Goal: Task Accomplishment & Management: Complete application form

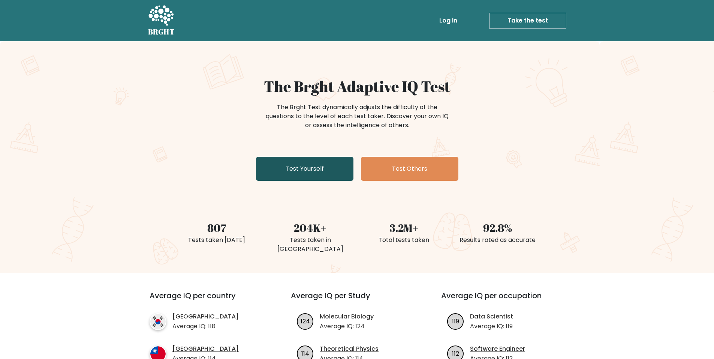
click at [324, 170] on link "Test Yourself" at bounding box center [304, 169] width 97 height 24
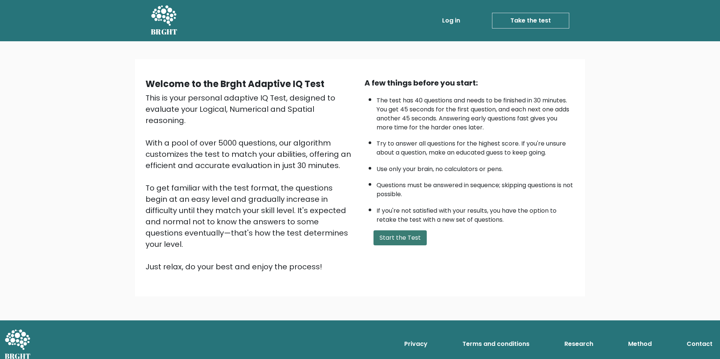
click at [392, 240] on button "Start the Test" at bounding box center [399, 237] width 53 height 15
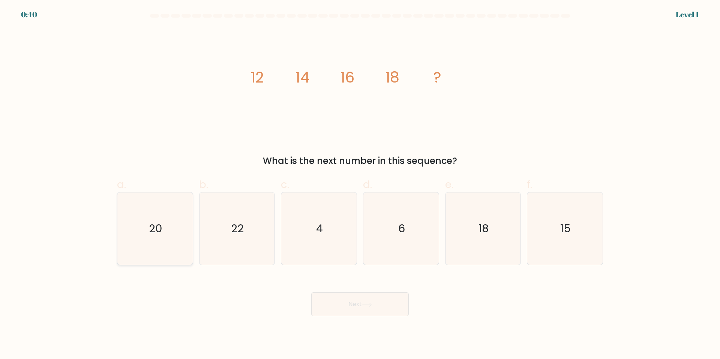
click at [182, 222] on icon "20" at bounding box center [155, 228] width 72 height 72
click at [360, 184] on input "a. 20" at bounding box center [360, 182] width 0 height 5
radio input "true"
click at [355, 295] on div "Next" at bounding box center [359, 295] width 495 height 42
click at [357, 301] on button "Next" at bounding box center [359, 304] width 97 height 24
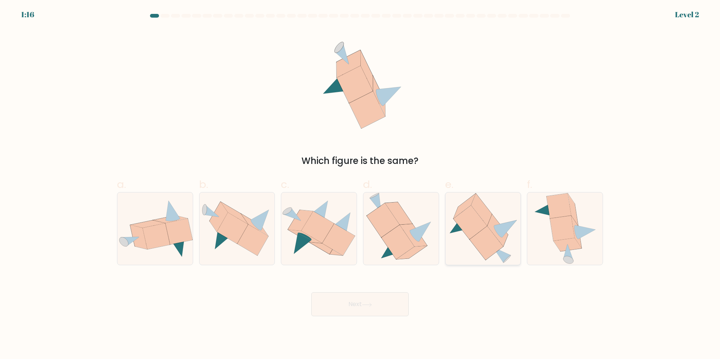
click at [476, 238] on icon at bounding box center [486, 243] width 34 height 34
click at [360, 184] on input "e." at bounding box center [360, 182] width 0 height 5
radio input "true"
drag, startPoint x: 369, startPoint y: 291, endPoint x: 364, endPoint y: 305, distance: 14.7
click at [366, 297] on div "Next" at bounding box center [359, 295] width 495 height 42
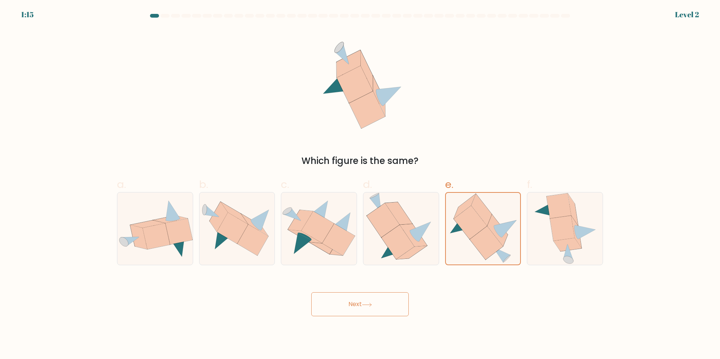
click at [364, 306] on icon at bounding box center [367, 305] width 10 height 4
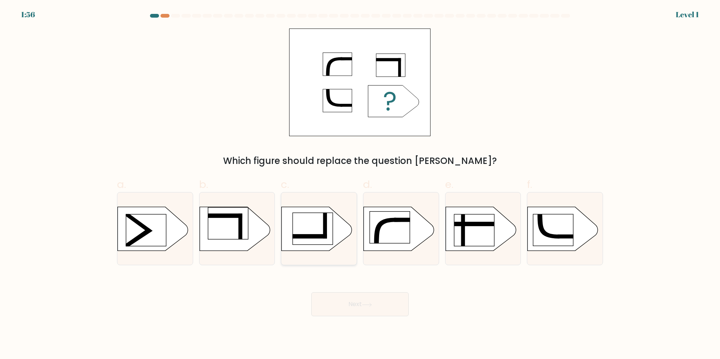
click at [323, 223] on rect at bounding box center [313, 229] width 40 height 32
click at [360, 184] on input "c." at bounding box center [360, 182] width 0 height 5
radio input "true"
click at [361, 310] on button "Next" at bounding box center [359, 304] width 97 height 24
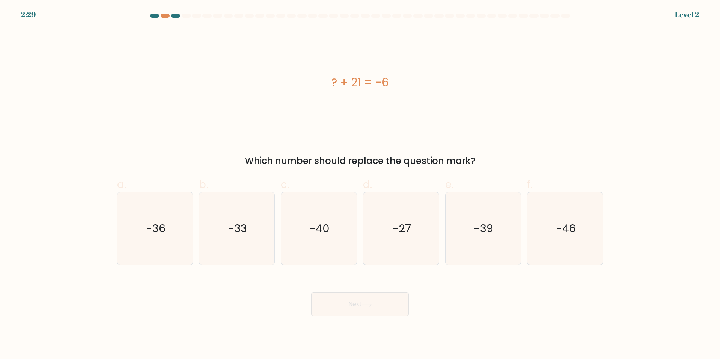
drag, startPoint x: 320, startPoint y: 90, endPoint x: 395, endPoint y: 88, distance: 75.4
click at [395, 88] on div "? + 21 = -6" at bounding box center [360, 82] width 486 height 17
copy div "? + 21 = -6"
click at [397, 225] on text "-27" at bounding box center [401, 228] width 19 height 15
click at [360, 184] on input "d. -27" at bounding box center [360, 182] width 0 height 5
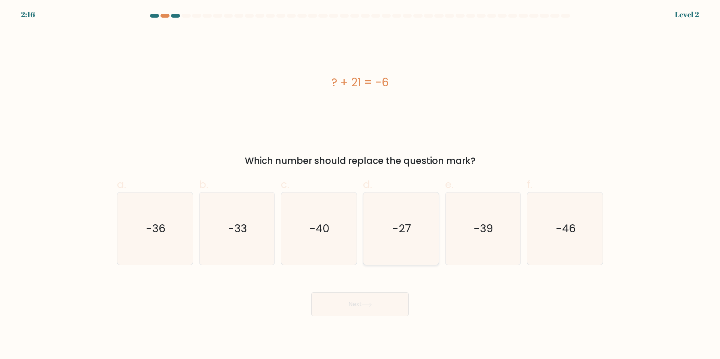
radio input "true"
click at [381, 309] on button "Next" at bounding box center [359, 304] width 97 height 24
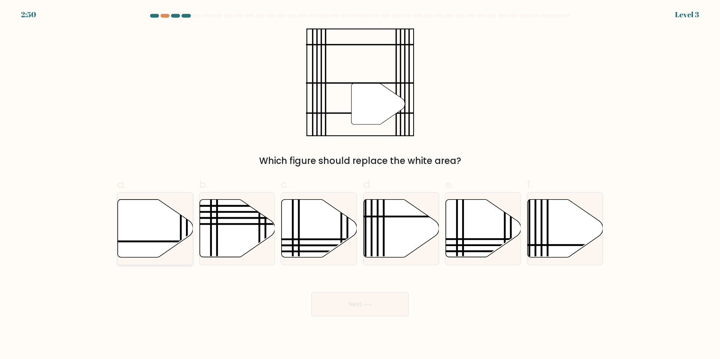
click at [148, 230] on icon at bounding box center [155, 228] width 75 height 58
click at [360, 184] on input "a." at bounding box center [360, 182] width 0 height 5
radio input "true"
click at [357, 308] on button "Next" at bounding box center [359, 304] width 97 height 24
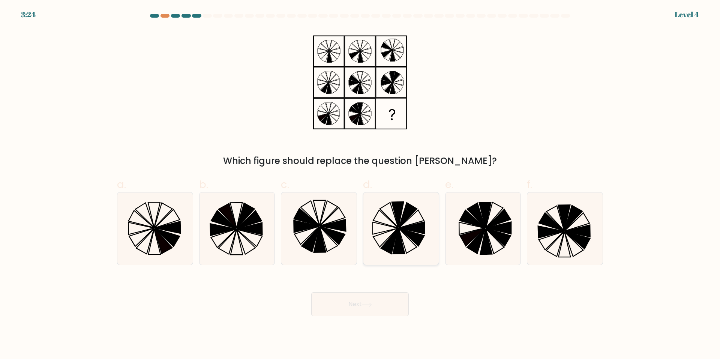
click at [412, 239] on icon at bounding box center [411, 237] width 25 height 18
click at [360, 184] on input "d." at bounding box center [360, 182] width 0 height 5
radio input "true"
click at [345, 309] on button "Next" at bounding box center [359, 304] width 97 height 24
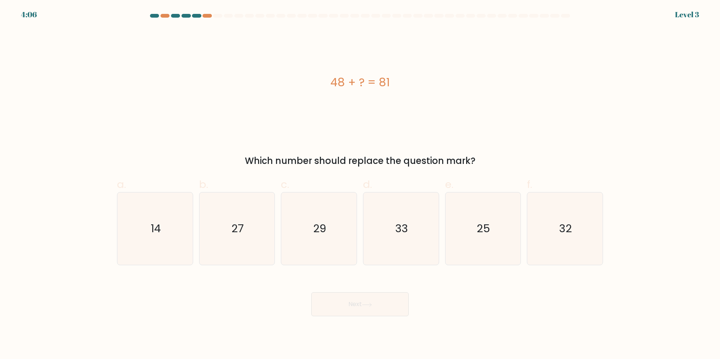
drag, startPoint x: 384, startPoint y: 85, endPoint x: 395, endPoint y: 84, distance: 11.3
click at [395, 84] on div "48 + ? = 81" at bounding box center [360, 82] width 486 height 17
copy div "48 + ? = 81"
click at [425, 248] on icon "33" at bounding box center [401, 228] width 72 height 72
click at [360, 184] on input "d. 33" at bounding box center [360, 182] width 0 height 5
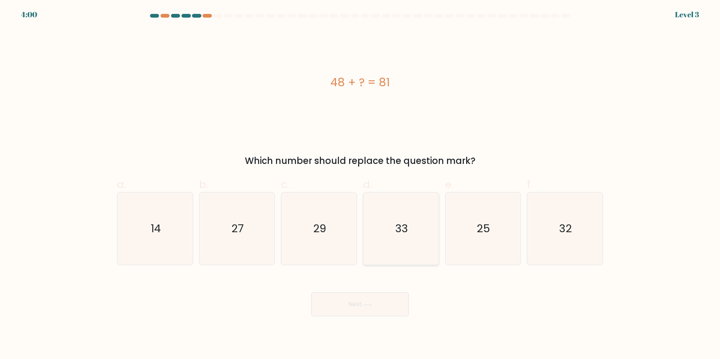
radio input "true"
click at [373, 310] on button "Next" at bounding box center [359, 304] width 97 height 24
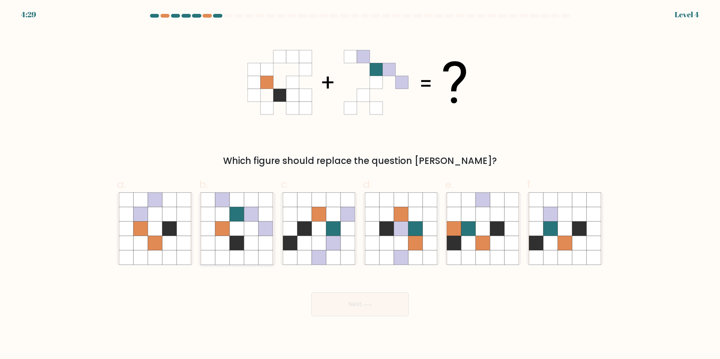
click at [255, 233] on icon at bounding box center [251, 229] width 14 height 14
click at [360, 184] on input "b." at bounding box center [360, 182] width 0 height 5
radio input "true"
click at [369, 307] on button "Next" at bounding box center [359, 304] width 97 height 24
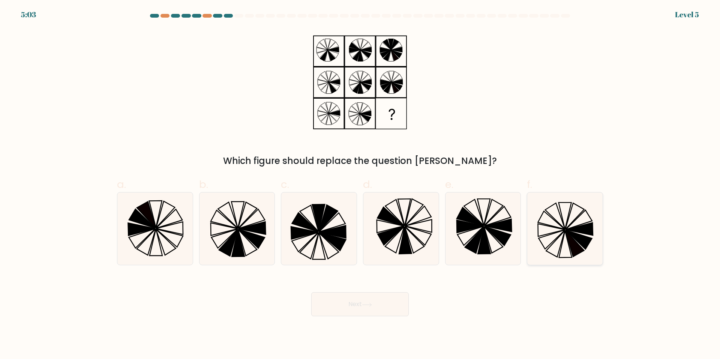
click at [559, 233] on icon at bounding box center [565, 228] width 72 height 72
click at [360, 184] on input "f." at bounding box center [360, 182] width 0 height 5
radio input "true"
click at [366, 296] on button "Next" at bounding box center [359, 304] width 97 height 24
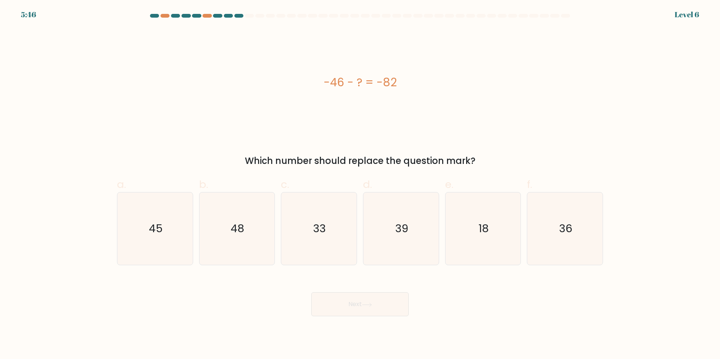
drag, startPoint x: 320, startPoint y: 82, endPoint x: 422, endPoint y: 83, distance: 102.4
click at [422, 83] on div "-46 - ? = -82" at bounding box center [360, 82] width 486 height 17
copy div "-46 - ? = -82"
drag, startPoint x: 565, startPoint y: 240, endPoint x: 460, endPoint y: 288, distance: 115.6
click at [565, 240] on icon "36" at bounding box center [565, 228] width 72 height 72
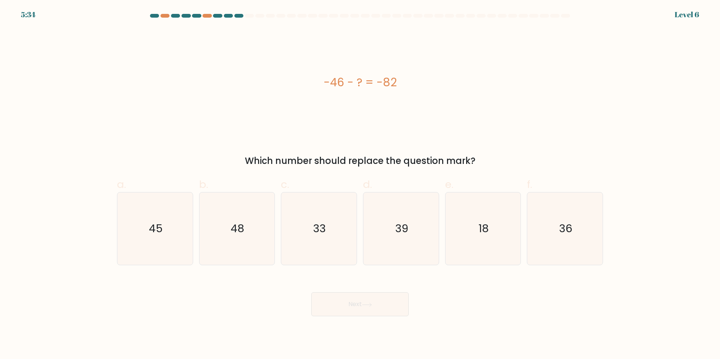
click at [360, 184] on input "f. 36" at bounding box center [360, 182] width 0 height 5
radio input "true"
click at [393, 302] on button "Next" at bounding box center [359, 304] width 97 height 24
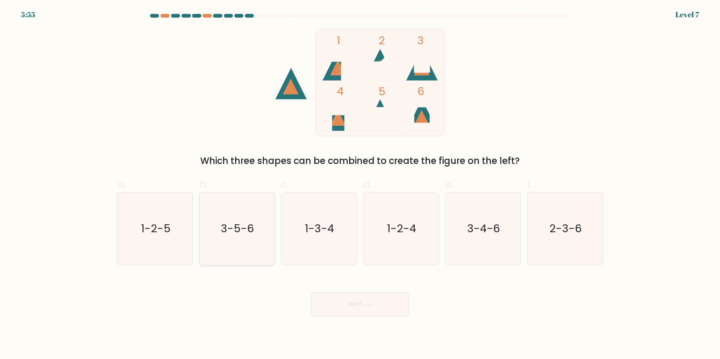
click at [242, 235] on text "3-5-6" at bounding box center [237, 228] width 33 height 15
click at [360, 184] on input "b. 3-5-6" at bounding box center [360, 182] width 0 height 5
radio input "true"
click at [377, 301] on button "Next" at bounding box center [359, 304] width 97 height 24
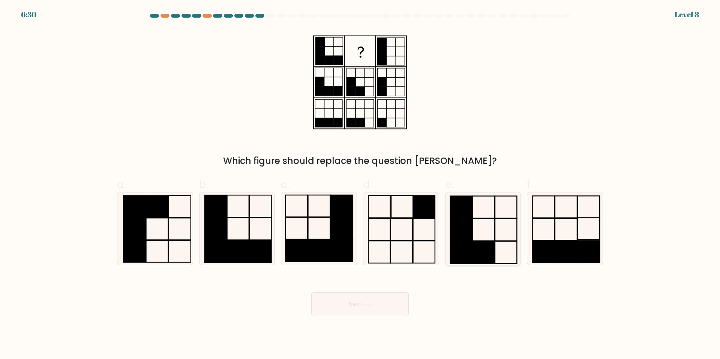
click at [474, 255] on rect at bounding box center [484, 252] width 22 height 22
click at [360, 184] on input "e." at bounding box center [360, 182] width 0 height 5
radio input "true"
click at [376, 305] on button "Next" at bounding box center [359, 304] width 97 height 24
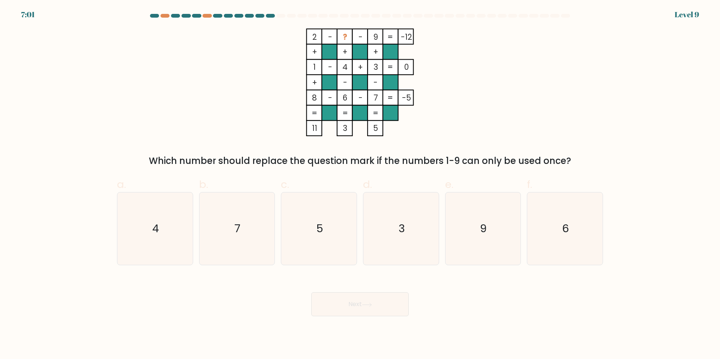
drag, startPoint x: 410, startPoint y: 221, endPoint x: 361, endPoint y: 273, distance: 71.1
click at [406, 222] on icon "3" at bounding box center [401, 228] width 72 height 72
click at [360, 184] on input "d. 3" at bounding box center [360, 182] width 0 height 5
radio input "true"
click at [365, 298] on button "Next" at bounding box center [359, 304] width 97 height 24
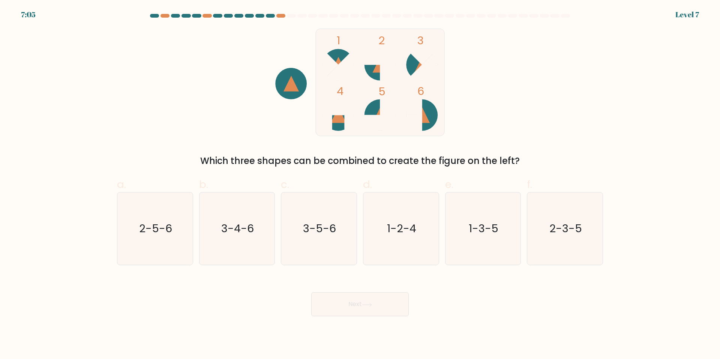
drag, startPoint x: 145, startPoint y: 238, endPoint x: 222, endPoint y: 266, distance: 81.8
click at [147, 240] on icon "2-5-6" at bounding box center [155, 228] width 72 height 72
click at [360, 184] on input "a. 2-5-6" at bounding box center [360, 182] width 0 height 5
radio input "true"
click at [351, 299] on button "Next" at bounding box center [359, 304] width 97 height 24
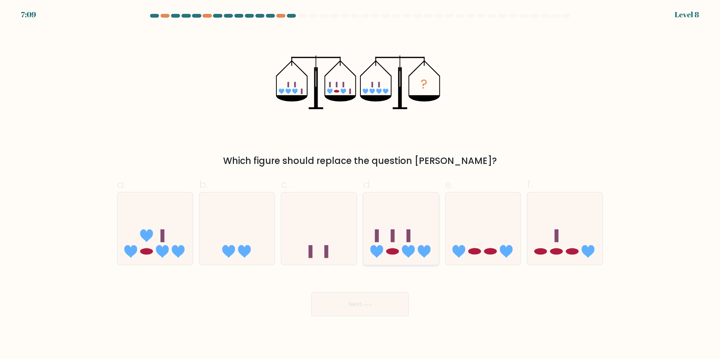
click at [423, 258] on icon at bounding box center [400, 229] width 75 height 62
click at [360, 184] on input "d." at bounding box center [360, 182] width 0 height 5
radio input "true"
click at [366, 313] on button "Next" at bounding box center [359, 304] width 97 height 24
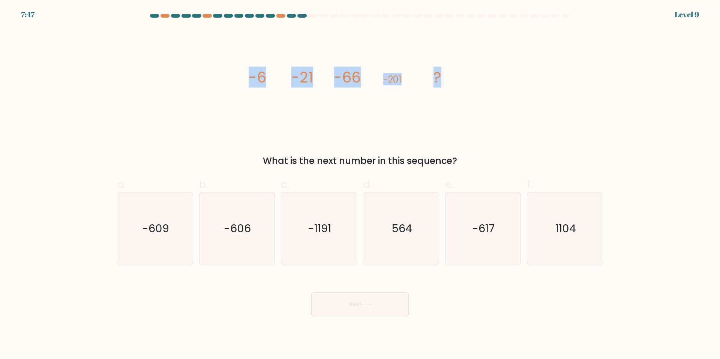
drag, startPoint x: 241, startPoint y: 74, endPoint x: 474, endPoint y: 80, distance: 233.3
click at [475, 85] on div "image/svg+xml -6 -21 -66 -201 ? What is the next number in this sequence?" at bounding box center [359, 97] width 495 height 139
copy g "-6 -21 -66 -201 ?"
click at [241, 241] on icon "-606" at bounding box center [237, 228] width 72 height 72
click at [360, 184] on input "b. -606" at bounding box center [360, 182] width 0 height 5
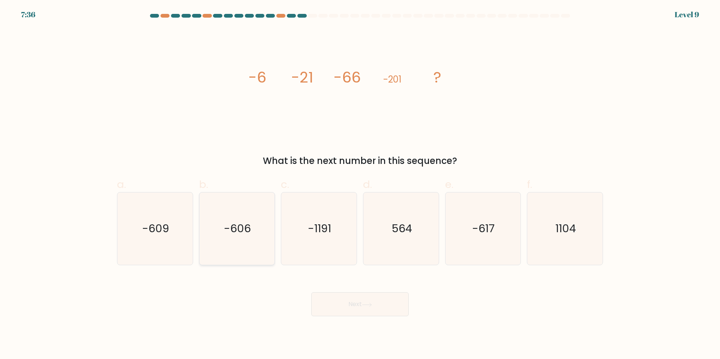
radio input "true"
click at [355, 319] on body "7:36 Level 9" at bounding box center [360, 179] width 720 height 359
click at [361, 310] on button "Next" at bounding box center [359, 304] width 97 height 24
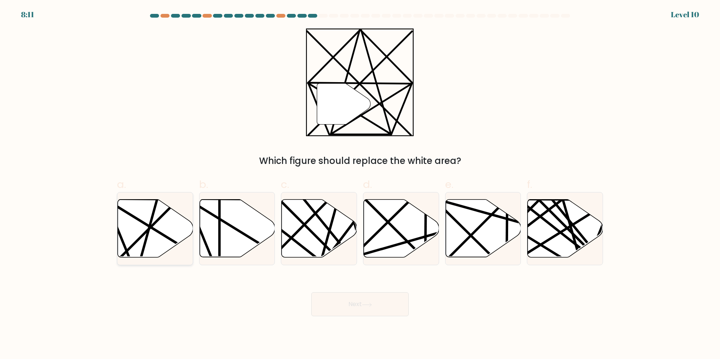
drag, startPoint x: 152, startPoint y: 231, endPoint x: 159, endPoint y: 234, distance: 7.7
click at [153, 231] on icon at bounding box center [155, 228] width 75 height 58
click at [360, 184] on input "a." at bounding box center [360, 182] width 0 height 5
radio input "true"
click at [380, 308] on button "Next" at bounding box center [359, 304] width 97 height 24
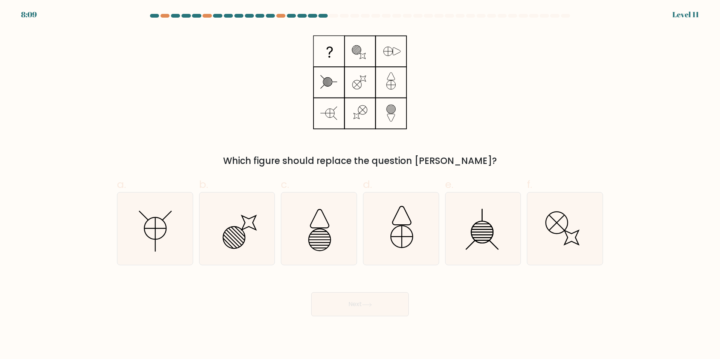
click at [376, 303] on button "Next" at bounding box center [359, 304] width 97 height 24
click at [573, 243] on icon at bounding box center [565, 228] width 72 height 72
click at [360, 184] on input "f." at bounding box center [360, 182] width 0 height 5
radio input "true"
click at [371, 306] on icon at bounding box center [367, 305] width 10 height 4
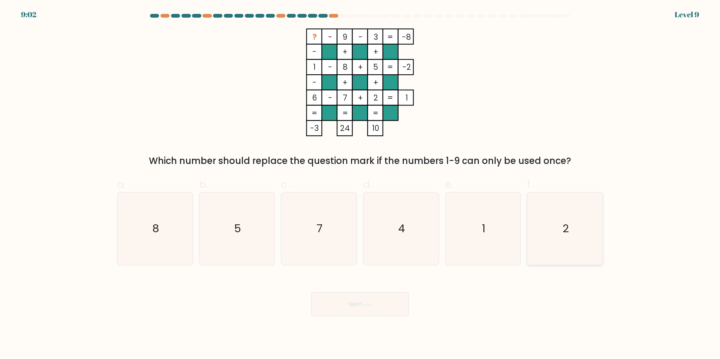
drag, startPoint x: 570, startPoint y: 229, endPoint x: 565, endPoint y: 231, distance: 5.2
click at [570, 230] on icon "2" at bounding box center [565, 228] width 72 height 72
click at [360, 184] on input "f. 2" at bounding box center [360, 182] width 0 height 5
radio input "true"
drag, startPoint x: 309, startPoint y: 39, endPoint x: 410, endPoint y: 37, distance: 100.5
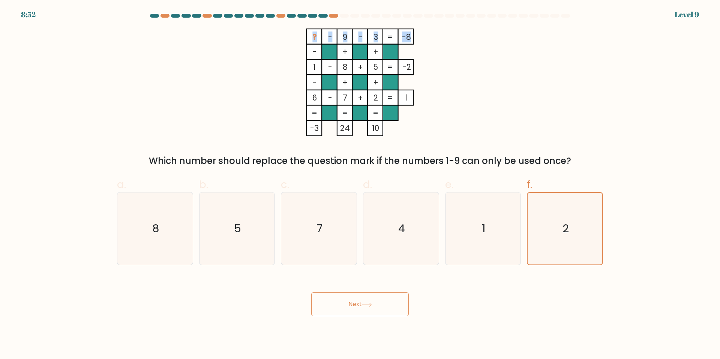
click at [410, 37] on icon "? - 9 - 3 -8 - + + 1 - 8 + 5 -2 - + + 6 - 7 + 2 = 1 = = = = -3 24 10 =" at bounding box center [359, 82] width 225 height 108
copy icon "? - 9 - 3 -8"
click at [392, 212] on icon "4" at bounding box center [401, 228] width 72 height 72
click at [360, 184] on input "d. 4" at bounding box center [360, 182] width 0 height 5
radio input "true"
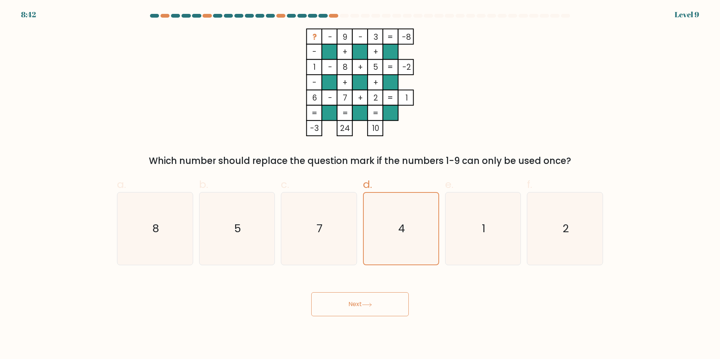
click at [363, 303] on button "Next" at bounding box center [359, 304] width 97 height 24
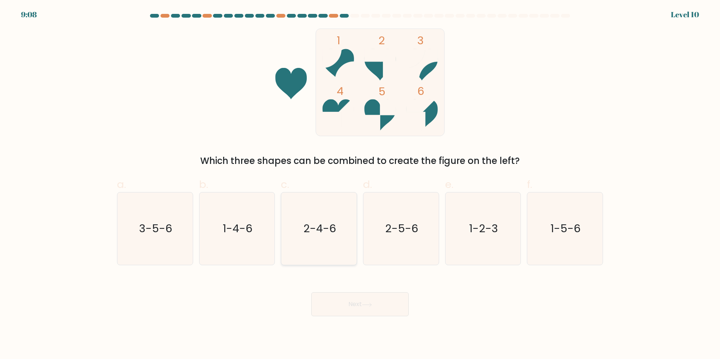
click at [329, 243] on icon "2-4-6" at bounding box center [319, 228] width 72 height 72
click at [361, 300] on button "Next" at bounding box center [359, 304] width 97 height 24
click at [364, 300] on button "Next" at bounding box center [359, 304] width 97 height 24
click at [330, 240] on icon "2-4-6" at bounding box center [319, 228] width 72 height 72
click at [360, 184] on input "c. 2-4-6" at bounding box center [360, 182] width 0 height 5
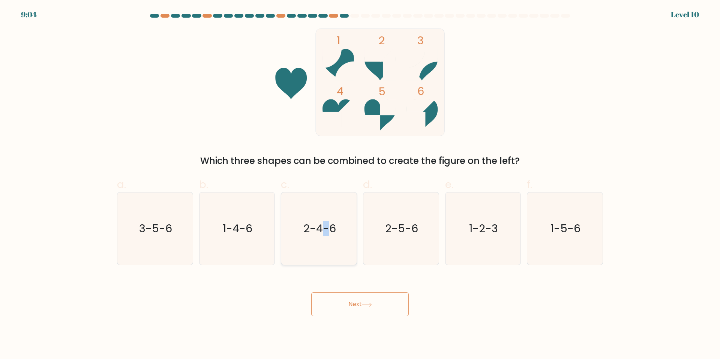
radio input "true"
click at [372, 298] on button "Next" at bounding box center [359, 304] width 97 height 24
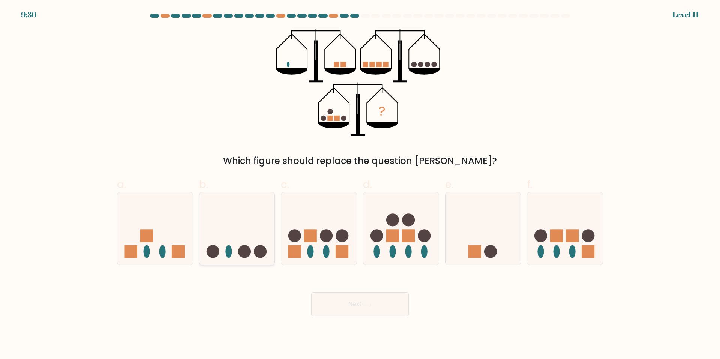
drag, startPoint x: 255, startPoint y: 246, endPoint x: 270, endPoint y: 255, distance: 17.2
click at [255, 246] on icon at bounding box center [236, 229] width 75 height 62
click at [360, 184] on input "b." at bounding box center [360, 182] width 0 height 5
radio input "true"
click at [353, 299] on button "Next" at bounding box center [359, 304] width 97 height 24
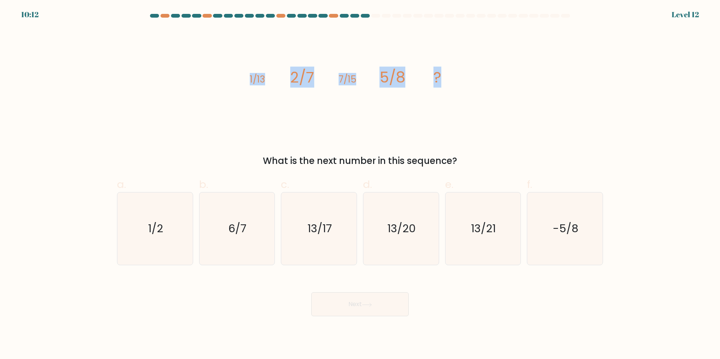
drag, startPoint x: 233, startPoint y: 82, endPoint x: 469, endPoint y: 84, distance: 236.2
click at [469, 84] on div "image/svg+xml 1/13 2/7 7/15 5/8 ? What is the next number in this sequence?" at bounding box center [359, 97] width 495 height 139
copy g "1/13 2/7 7/15 5/8 ?"
click at [313, 257] on icon "13/17" at bounding box center [319, 228] width 72 height 72
click at [360, 184] on input "c. 13/17" at bounding box center [360, 182] width 0 height 5
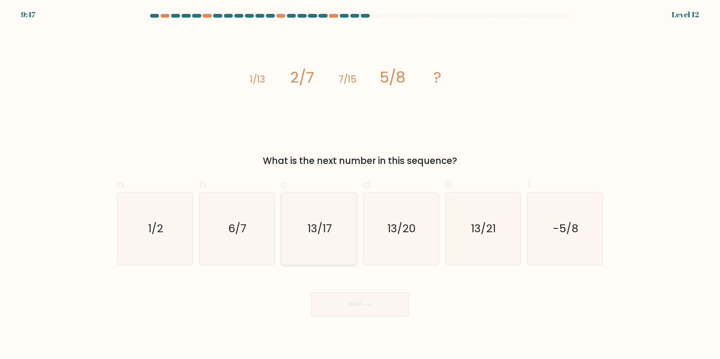
radio input "true"
click at [345, 301] on button "Next" at bounding box center [359, 304] width 97 height 24
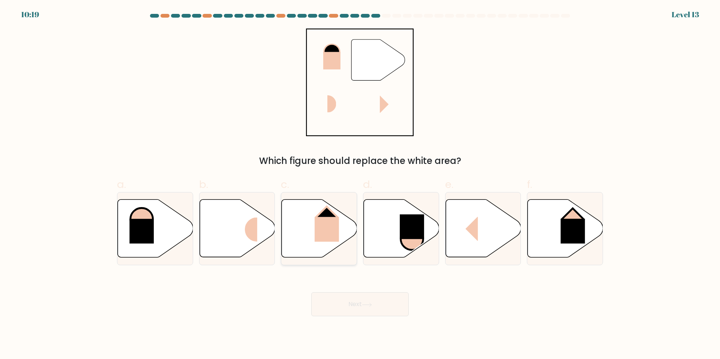
click at [323, 199] on icon at bounding box center [318, 228] width 75 height 59
click at [360, 184] on input "c." at bounding box center [360, 182] width 0 height 5
radio input "true"
click at [370, 299] on button "Next" at bounding box center [359, 304] width 97 height 24
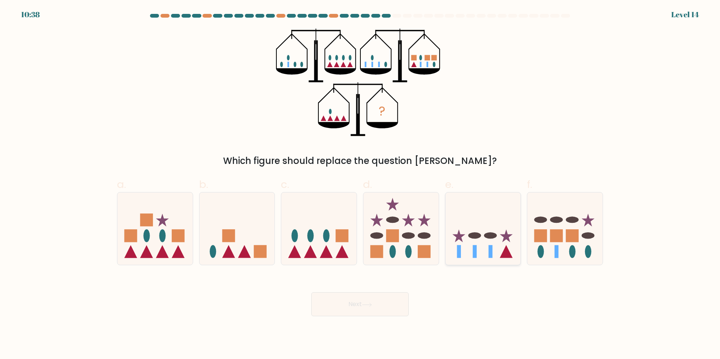
click at [472, 237] on ellipse at bounding box center [474, 235] width 13 height 6
click at [360, 184] on input "e." at bounding box center [360, 182] width 0 height 5
radio input "true"
click at [381, 302] on button "Next" at bounding box center [359, 304] width 97 height 24
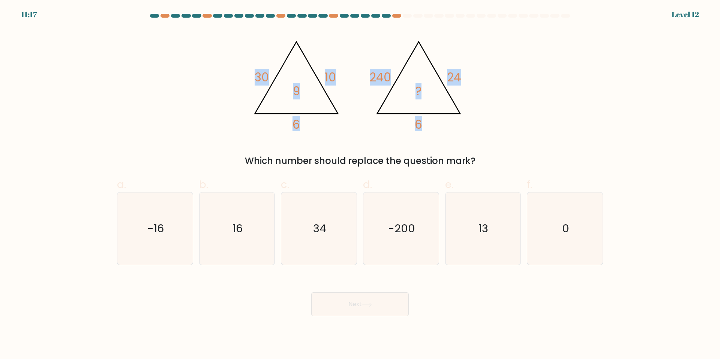
drag, startPoint x: 233, startPoint y: 47, endPoint x: 419, endPoint y: 95, distance: 192.4
click at [419, 95] on div "@import url('https://fonts.googleapis.com/css?family=Abril+Fatface:400,100,100i…" at bounding box center [359, 97] width 495 height 139
copy g "30 10 6 9 @import url('https://fonts.googleapis.com/css?family=Abril+Fatface:40…"
click at [570, 129] on div "@import url('https://fonts.googleapis.com/css?family=Abril+Fatface:400,100,100i…" at bounding box center [359, 97] width 495 height 139
click at [253, 237] on icon "16" at bounding box center [237, 228] width 72 height 72
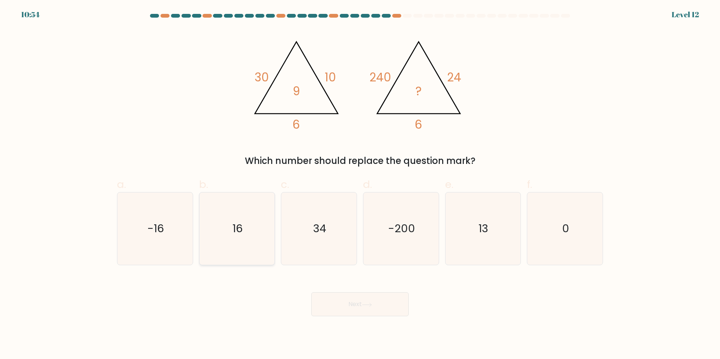
click at [360, 184] on input "b. 16" at bounding box center [360, 182] width 0 height 5
radio input "true"
click at [371, 306] on icon at bounding box center [366, 304] width 9 height 3
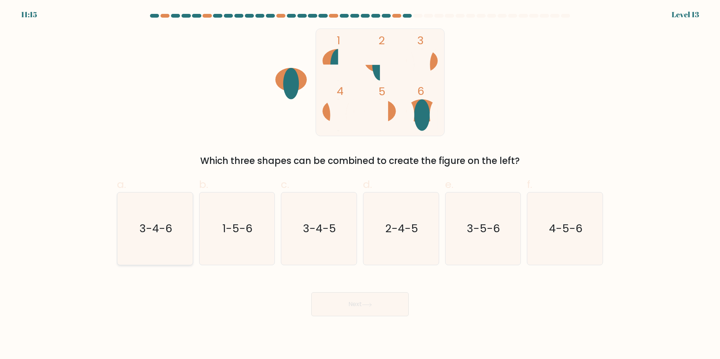
click at [161, 241] on icon "3-4-6" at bounding box center [155, 228] width 72 height 72
click at [360, 184] on input "a. 3-4-6" at bounding box center [360, 182] width 0 height 5
radio input "true"
click at [390, 307] on button "Next" at bounding box center [359, 304] width 97 height 24
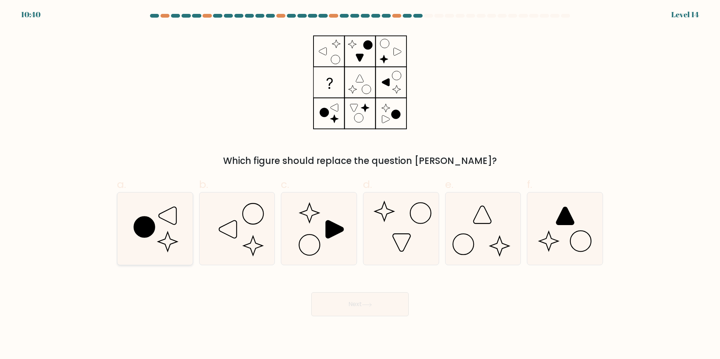
click at [159, 243] on icon at bounding box center [155, 228] width 72 height 72
click at [360, 184] on input "a." at bounding box center [360, 182] width 0 height 5
radio input "true"
click at [373, 310] on button "Next" at bounding box center [359, 304] width 97 height 24
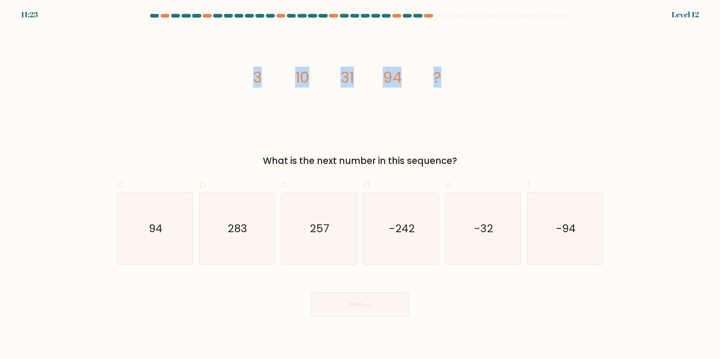
drag, startPoint x: 231, startPoint y: 84, endPoint x: 469, endPoint y: 96, distance: 238.0
click at [469, 96] on div "image/svg+xml 3 10 31 94 ? What is the next number in this sequence?" at bounding box center [359, 97] width 495 height 139
copy g "3 10 31 94 ?"
click at [250, 234] on icon "283" at bounding box center [237, 228] width 72 height 72
click at [360, 184] on input "b. 283" at bounding box center [360, 182] width 0 height 5
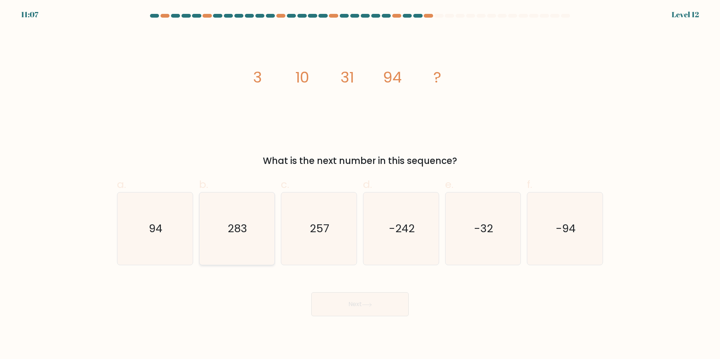
radio input "true"
click at [372, 303] on icon at bounding box center [367, 305] width 10 height 4
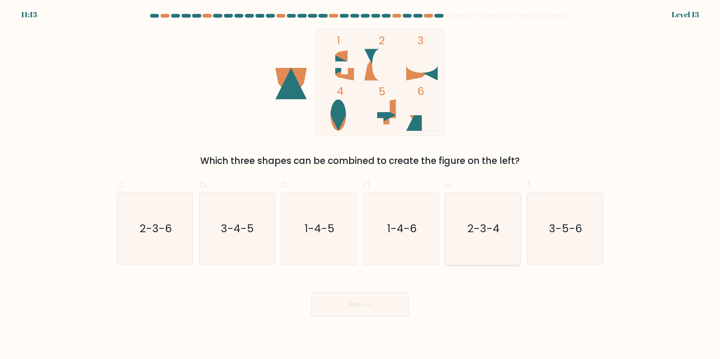
drag, startPoint x: 483, startPoint y: 252, endPoint x: 484, endPoint y: 247, distance: 4.6
click at [484, 249] on icon "2-3-4" at bounding box center [483, 228] width 72 height 72
click at [388, 302] on button "Next" at bounding box center [359, 304] width 97 height 24
click at [485, 240] on icon "2-3-4" at bounding box center [483, 228] width 72 height 72
click at [360, 184] on input "e. 2-3-4" at bounding box center [360, 182] width 0 height 5
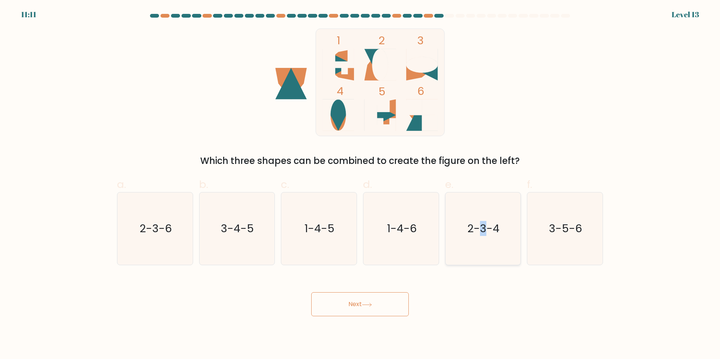
radio input "true"
click at [386, 303] on button "Next" at bounding box center [359, 304] width 97 height 24
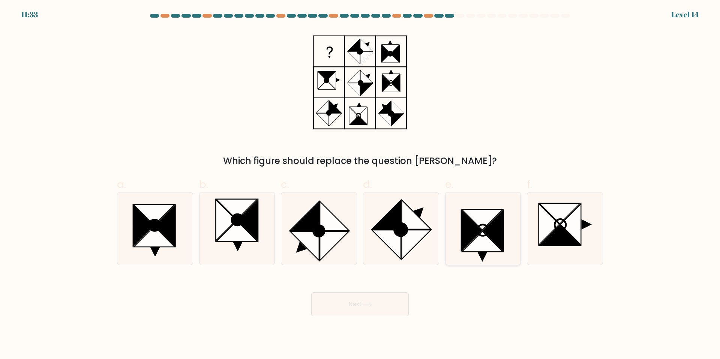
click at [469, 237] on icon at bounding box center [471, 230] width 21 height 41
click at [360, 184] on input "e." at bounding box center [360, 182] width 0 height 5
radio input "true"
click at [370, 296] on button "Next" at bounding box center [359, 304] width 97 height 24
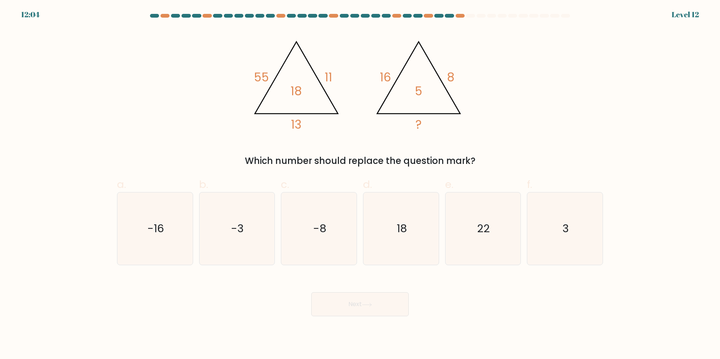
click at [474, 161] on div "Which number should replace the question mark?" at bounding box center [359, 160] width 477 height 13
drag, startPoint x: 252, startPoint y: 74, endPoint x: 477, endPoint y: 148, distance: 236.2
click at [477, 148] on div "@import url('https://fonts.googleapis.com/css?family=Abril+Fatface:400,100,100i…" at bounding box center [359, 97] width 495 height 139
copy div "55 11 13 18 @import url('https://fonts.googleapis.com/css?family=Abril+Fatface:…"
click at [328, 227] on icon "-8" at bounding box center [319, 228] width 72 height 72
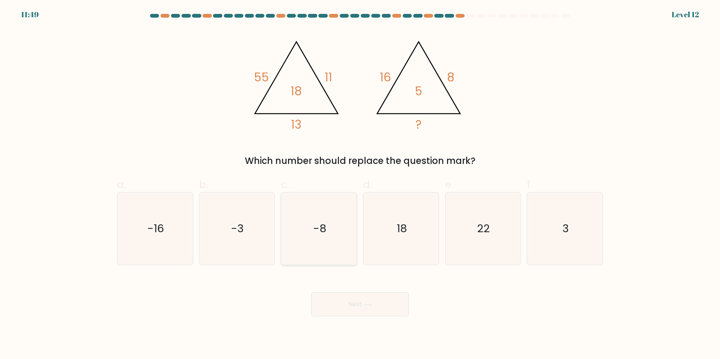
click at [360, 184] on input "c. -8" at bounding box center [360, 182] width 0 height 5
radio input "true"
click at [354, 313] on button "Next" at bounding box center [359, 304] width 97 height 24
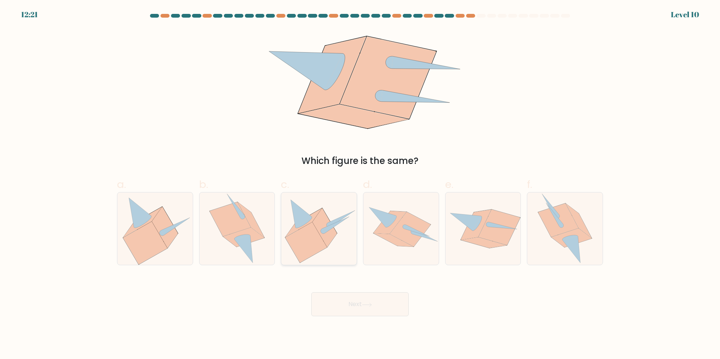
click at [316, 230] on icon at bounding box center [306, 242] width 42 height 40
click at [360, 184] on input "c." at bounding box center [360, 182] width 0 height 5
radio input "true"
click at [360, 303] on button "Next" at bounding box center [359, 304] width 97 height 24
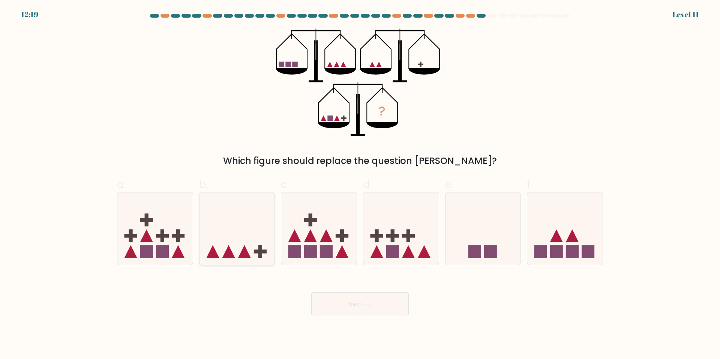
click at [247, 247] on icon at bounding box center [236, 229] width 75 height 62
click at [360, 184] on input "b." at bounding box center [360, 182] width 0 height 5
radio input "true"
click at [370, 300] on button "Next" at bounding box center [359, 304] width 97 height 24
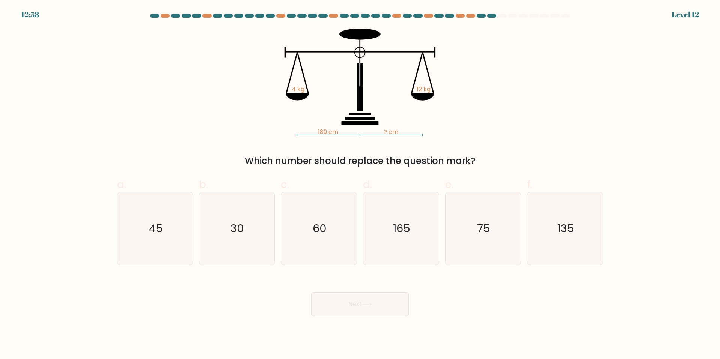
drag, startPoint x: 259, startPoint y: 40, endPoint x: 416, endPoint y: 120, distance: 175.4
click at [417, 120] on icon "180 cm ? cm 4 kg 12 kg" at bounding box center [359, 82] width 225 height 108
drag, startPoint x: 481, startPoint y: 162, endPoint x: 294, endPoint y: 89, distance: 200.4
click at [297, 91] on div "180 cm ? cm 4 kg 12 kg Which number should replace the question mark?" at bounding box center [359, 97] width 495 height 139
click at [287, 87] on icon "180 cm ? cm 4 kg 12 kg" at bounding box center [359, 82] width 225 height 108
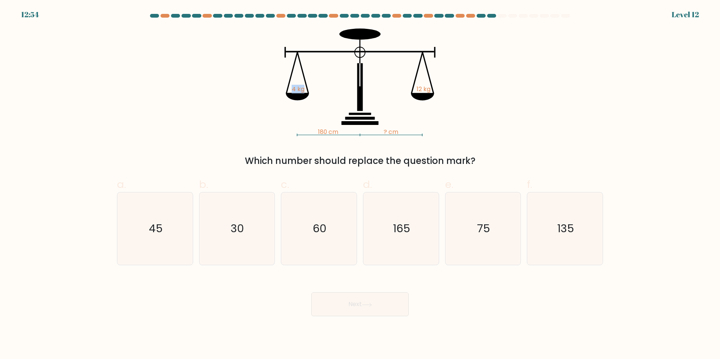
drag, startPoint x: 290, startPoint y: 91, endPoint x: 297, endPoint y: 91, distance: 7.1
click at [376, 93] on icon "180 cm ? cm 4 kg 12 kg" at bounding box center [359, 82] width 225 height 108
click at [267, 81] on icon "180 cm ? cm 4 kg 12 kg" at bounding box center [359, 82] width 225 height 108
click at [229, 88] on div "180 cm ? cm 4 kg 12 kg Which number should replace the question mark?" at bounding box center [359, 97] width 495 height 139
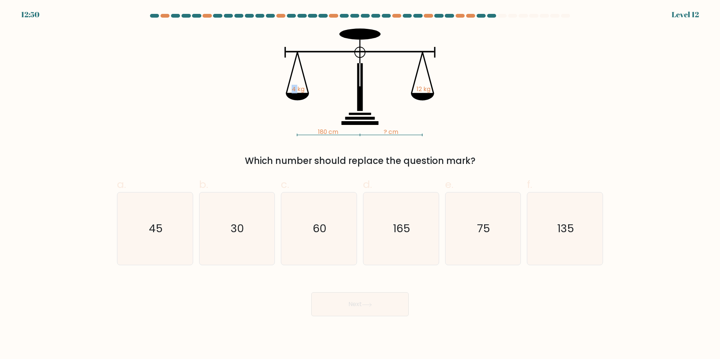
click at [286, 86] on icon "180 cm ? cm 4 kg 12 kg" at bounding box center [359, 82] width 225 height 108
drag, startPoint x: 292, startPoint y: 88, endPoint x: 423, endPoint y: 137, distance: 139.4
click at [396, 133] on icon "180 cm ? cm 4 kg 12 kg" at bounding box center [359, 82] width 225 height 108
click at [500, 144] on div "180 cm ? cm 4 kg 12 kg Which number should replace the question mark?" at bounding box center [359, 97] width 495 height 139
click at [547, 76] on div "180 cm ? cm 4 kg 12 kg Which number should replace the question mark?" at bounding box center [359, 97] width 495 height 139
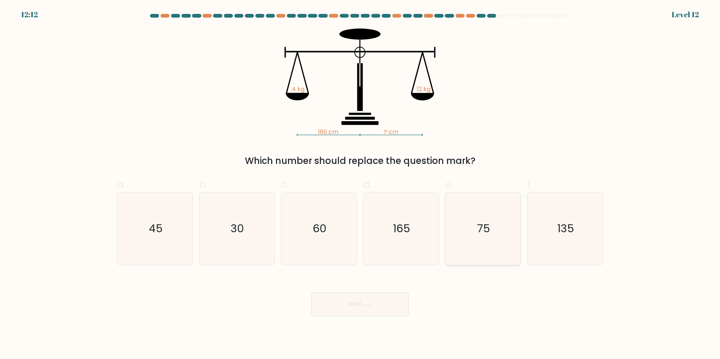
click at [518, 238] on icon "75" at bounding box center [483, 228] width 72 height 72
click at [360, 184] on input "e. 75" at bounding box center [360, 182] width 0 height 5
radio input "true"
click at [375, 301] on button "Next" at bounding box center [359, 304] width 97 height 24
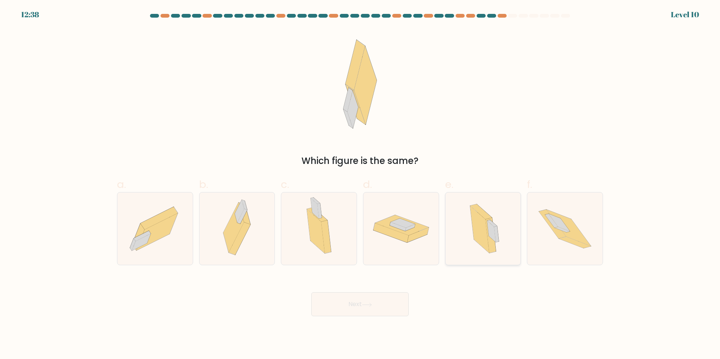
click at [494, 229] on icon at bounding box center [491, 231] width 9 height 21
click at [360, 184] on input "e." at bounding box center [360, 182] width 0 height 5
radio input "true"
click at [376, 305] on button "Next" at bounding box center [359, 304] width 97 height 24
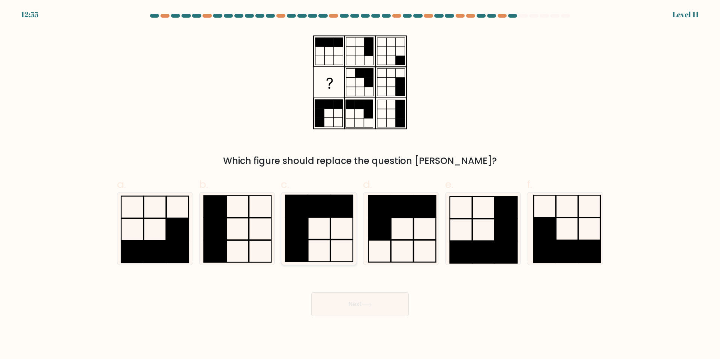
click at [331, 228] on icon at bounding box center [319, 228] width 72 height 72
click at [360, 184] on input "c." at bounding box center [360, 182] width 0 height 5
radio input "true"
click at [355, 298] on button "Next" at bounding box center [359, 304] width 97 height 24
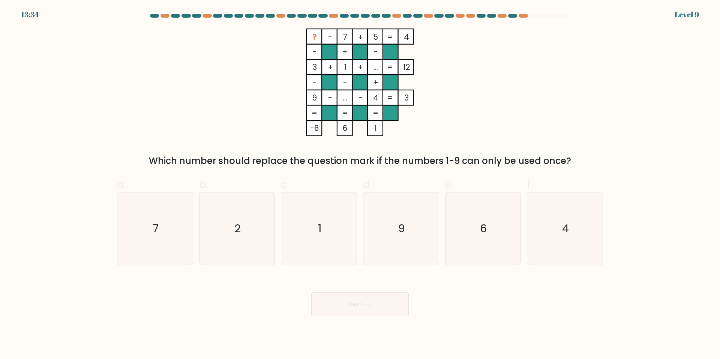
drag, startPoint x: 319, startPoint y: 37, endPoint x: 414, endPoint y: 38, distance: 95.6
click at [414, 38] on icon "? - 7 + 5 4 - + - 3 + 1 + ... 12 - - + 9 - ... - 4 = 3 = = = = -6 6 1 =" at bounding box center [359, 82] width 225 height 108
copy icon "? - 7 + 5 4"
click at [465, 223] on icon "6" at bounding box center [483, 228] width 72 height 72
click at [360, 184] on input "e. 6" at bounding box center [360, 182] width 0 height 5
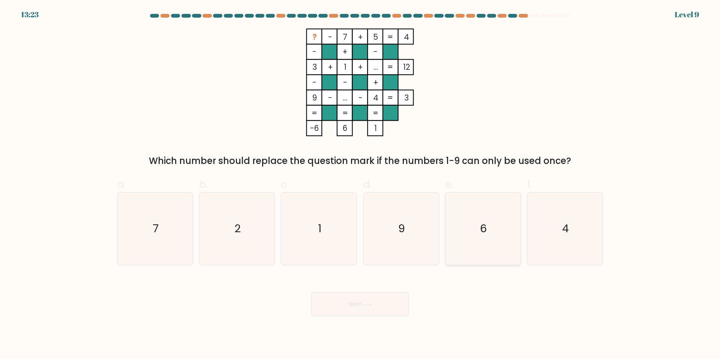
radio input "true"
click at [390, 301] on button "Next" at bounding box center [359, 304] width 97 height 24
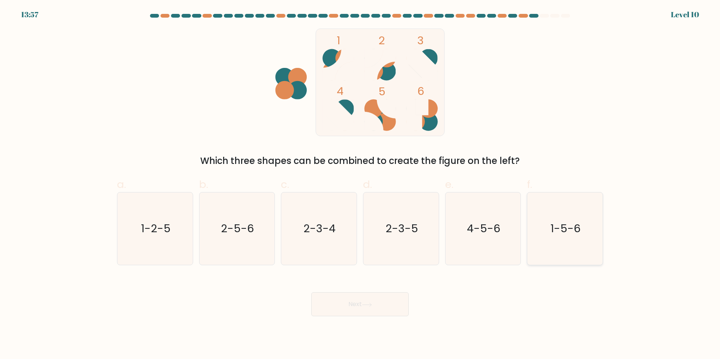
click at [552, 233] on icon "1-5-6" at bounding box center [565, 228] width 72 height 72
click at [360, 184] on input "f. 1-5-6" at bounding box center [360, 182] width 0 height 5
radio input "true"
click at [379, 302] on button "Next" at bounding box center [359, 304] width 97 height 24
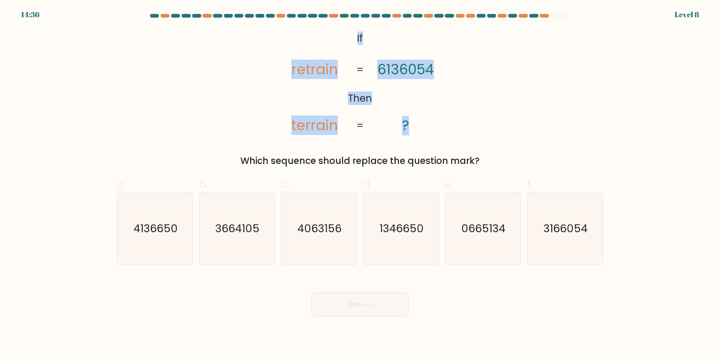
drag, startPoint x: 366, startPoint y: 55, endPoint x: 453, endPoint y: 131, distance: 115.1
click at [453, 131] on div "@import url('https://fonts.googleapis.com/css?family=Abril+Fatface:400,100,100i…" at bounding box center [359, 97] width 495 height 139
drag, startPoint x: 495, startPoint y: 92, endPoint x: 493, endPoint y: 97, distance: 6.1
click at [495, 92] on div "@import url('https://fonts.googleapis.com/css?family=Abril+Fatface:400,100,100i…" at bounding box center [359, 97] width 495 height 139
click at [483, 118] on div "@import url('https://fonts.googleapis.com/css?family=Abril+Fatface:400,100,100i…" at bounding box center [359, 97] width 495 height 139
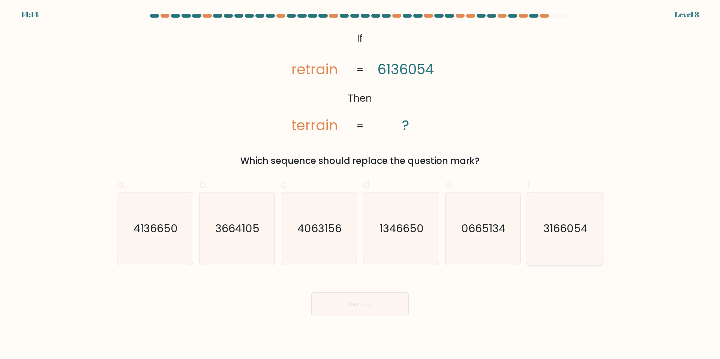
click at [552, 238] on icon "3166054" at bounding box center [565, 228] width 72 height 72
click at [360, 184] on input "f. 3166054" at bounding box center [360, 182] width 0 height 5
radio input "true"
click at [360, 309] on button "Next" at bounding box center [359, 304] width 97 height 24
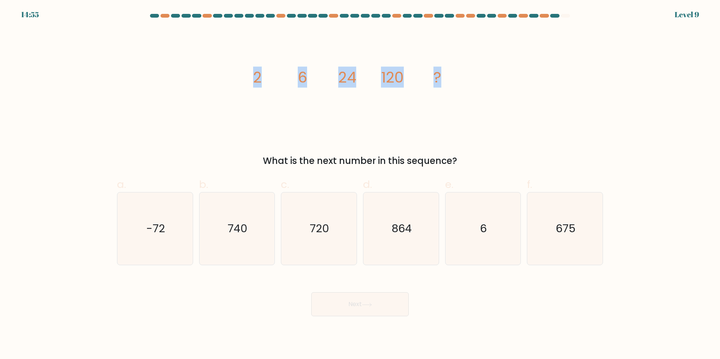
drag, startPoint x: 237, startPoint y: 85, endPoint x: 477, endPoint y: 3, distance: 252.9
click at [463, 72] on div "image/svg+xml 2 6 24 120 ? What is the next number in this sequence?" at bounding box center [359, 97] width 495 height 139
click at [302, 234] on icon "720" at bounding box center [319, 228] width 72 height 72
click at [360, 184] on input "c. 720" at bounding box center [360, 182] width 0 height 5
radio input "true"
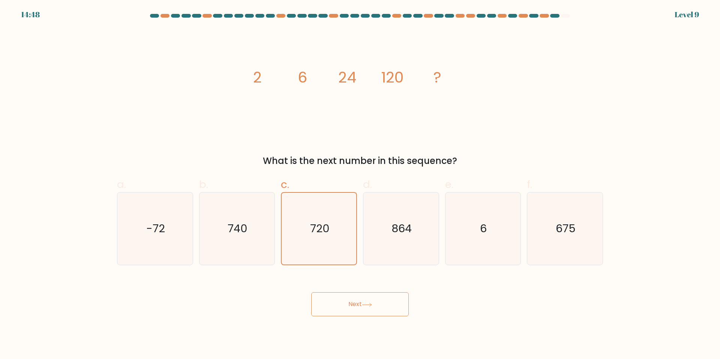
click at [353, 308] on button "Next" at bounding box center [359, 304] width 97 height 24
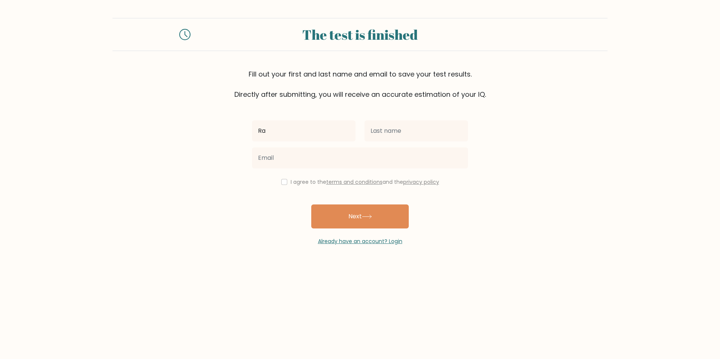
type input "[PERSON_NAME]"
click at [388, 136] on input "text" at bounding box center [415, 130] width 103 height 21
type input "[PERSON_NAME]"
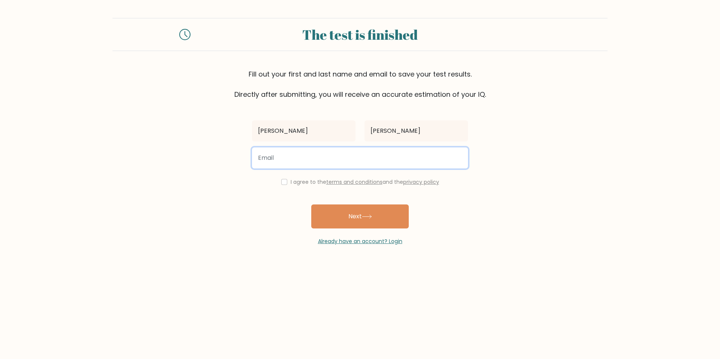
click at [388, 159] on input "email" at bounding box center [360, 157] width 216 height 21
type input "[EMAIL_ADDRESS][DOMAIN_NAME]"
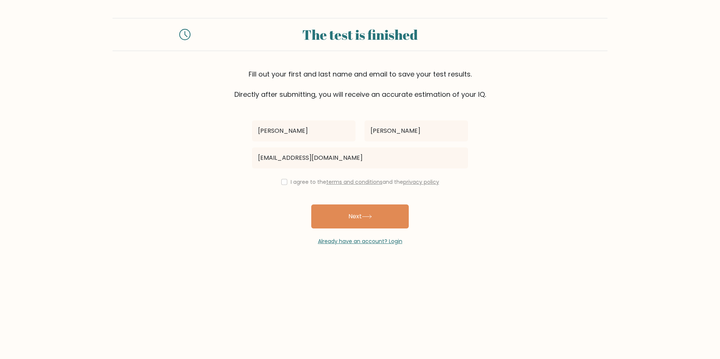
click at [283, 185] on div "I agree to the terms and conditions and the privacy policy" at bounding box center [359, 181] width 225 height 9
click at [283, 183] on input "checkbox" at bounding box center [284, 182] width 6 height 6
checkbox input "true"
click at [346, 211] on button "Next" at bounding box center [359, 216] width 97 height 24
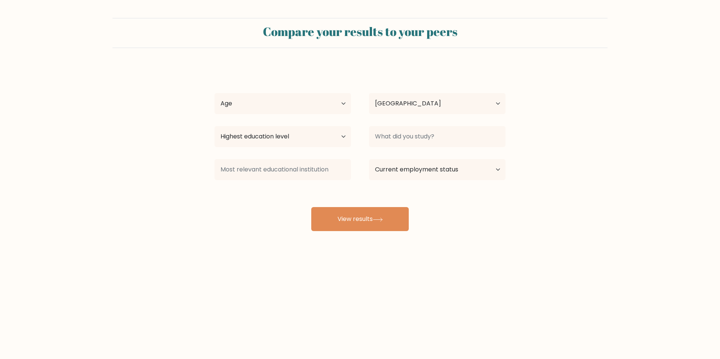
select select "PH"
click at [291, 106] on select "Age Under 18 years old 18-24 years old 25-34 years old 35-44 years old 45-54 ye…" at bounding box center [282, 103] width 136 height 21
select select "25_34"
click at [214, 93] on select "Age Under 18 years old 18-24 years old 25-34 years old 35-44 years old 45-54 ye…" at bounding box center [282, 103] width 136 height 21
click at [394, 108] on select "Country Afghanistan Albania Algeria American Samoa Andorra Angola Anguilla Anta…" at bounding box center [437, 103] width 136 height 21
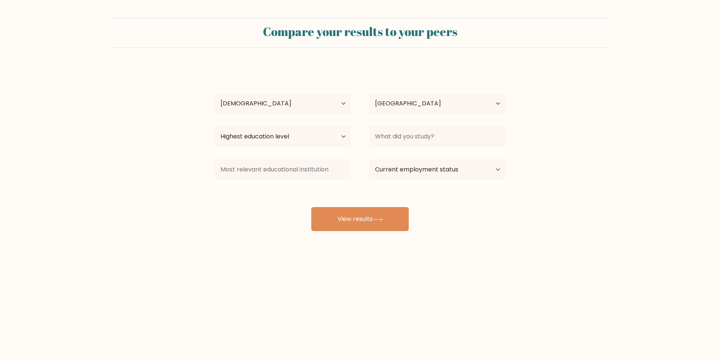
click at [405, 76] on div "Ray Paduano Jr Age Under 18 years old 18-24 years old 25-34 years old 35-44 yea…" at bounding box center [360, 148] width 300 height 165
click at [389, 137] on input at bounding box center [437, 136] width 136 height 21
click at [315, 137] on select "Highest education level No schooling Primary Lower Secondary Upper Secondary Oc…" at bounding box center [282, 136] width 136 height 21
select select "bachelors_degree"
click at [214, 126] on select "Highest education level No schooling Primary Lower Secondary Upper Secondary Oc…" at bounding box center [282, 136] width 136 height 21
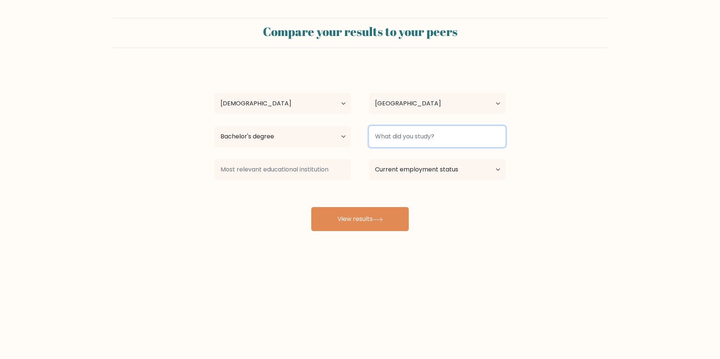
click at [409, 141] on input at bounding box center [437, 136] width 136 height 21
type input "BSIT"
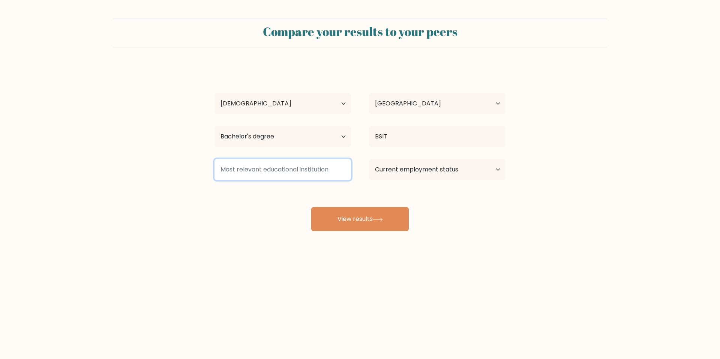
click at [304, 166] on input at bounding box center [282, 169] width 136 height 21
click at [418, 176] on select "Current employment status Employed Student Retired Other / prefer not to answer" at bounding box center [437, 169] width 136 height 21
select select "other"
click at [369, 159] on select "Current employment status Employed Student Retired Other / prefer not to answer" at bounding box center [437, 169] width 136 height 21
drag, startPoint x: 218, startPoint y: 169, endPoint x: 336, endPoint y: 164, distance: 118.6
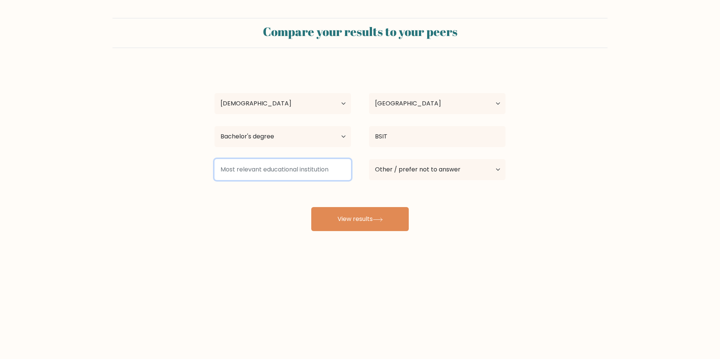
click at [336, 164] on input at bounding box center [282, 169] width 136 height 21
drag, startPoint x: 332, startPoint y: 168, endPoint x: 229, endPoint y: 167, distance: 102.7
click at [229, 167] on input at bounding box center [282, 169] width 136 height 21
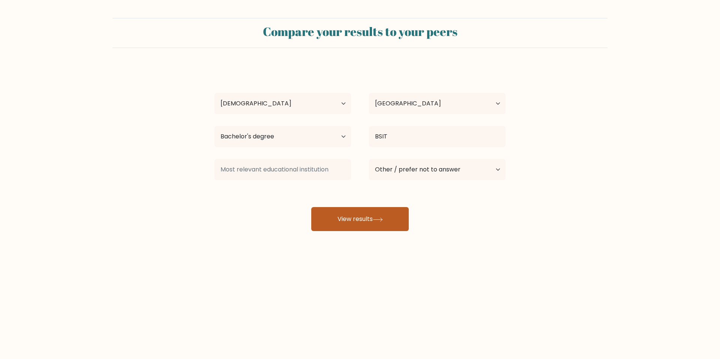
click at [372, 213] on button "View results" at bounding box center [359, 219] width 97 height 24
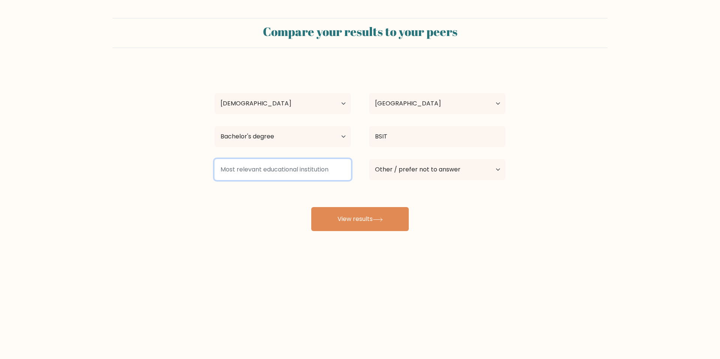
click at [317, 169] on input at bounding box center [282, 169] width 136 height 21
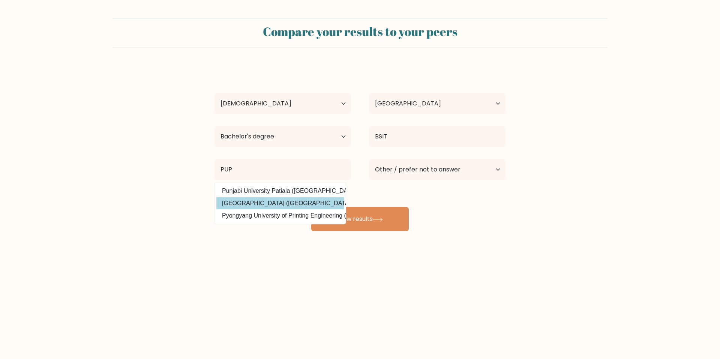
click at [306, 203] on option "Polytechnic University of the Philippines (Philippines)" at bounding box center [279, 203] width 127 height 12
type input "[GEOGRAPHIC_DATA]"
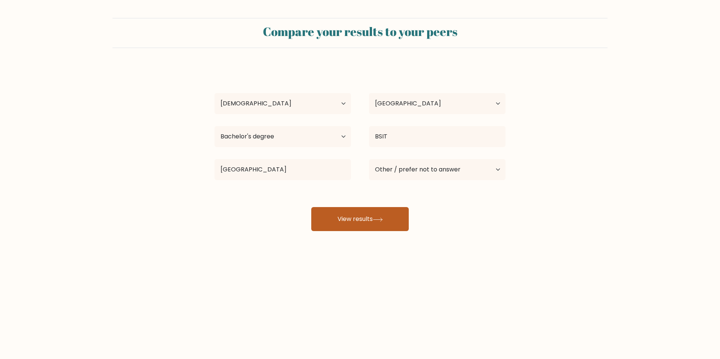
click at [381, 212] on button "View results" at bounding box center [359, 219] width 97 height 24
